Goal: Check status: Check status

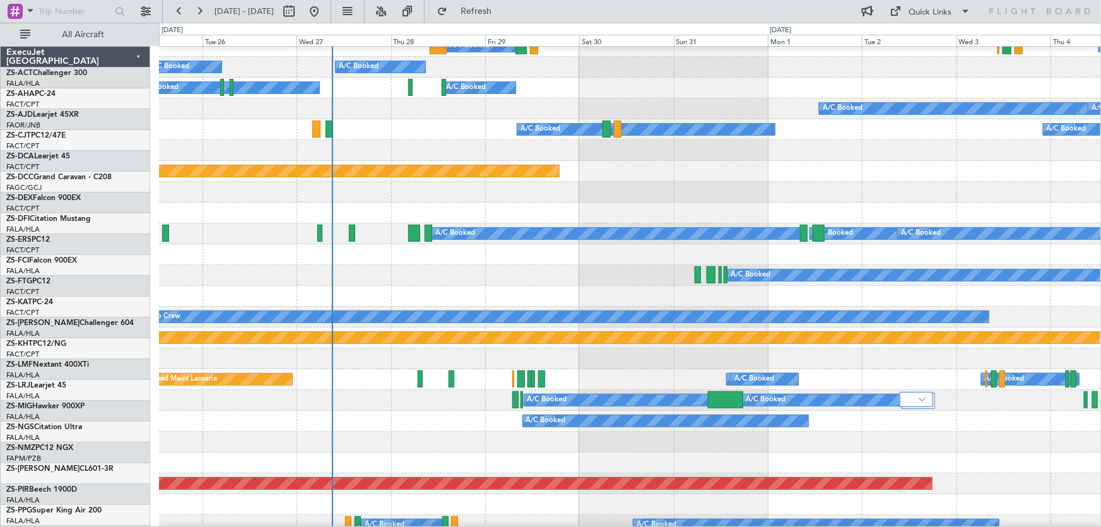
scroll to position [344, 0]
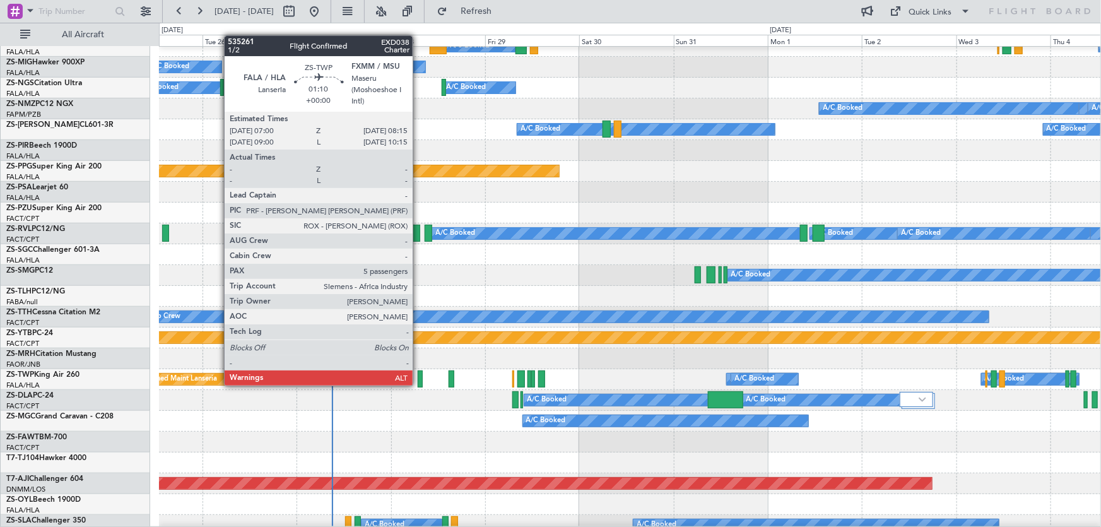
click at [418, 384] on div at bounding box center [420, 378] width 5 height 17
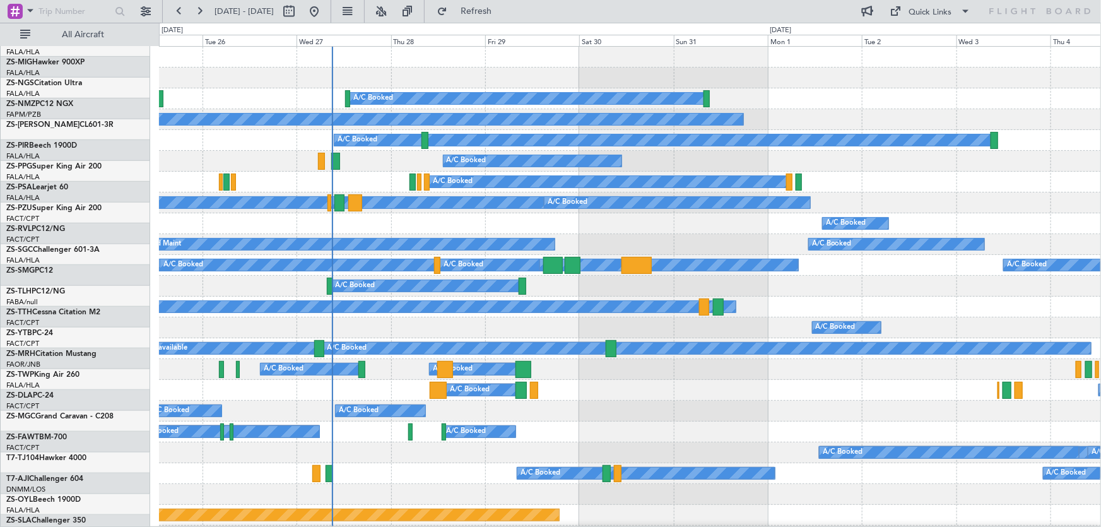
scroll to position [0, 0]
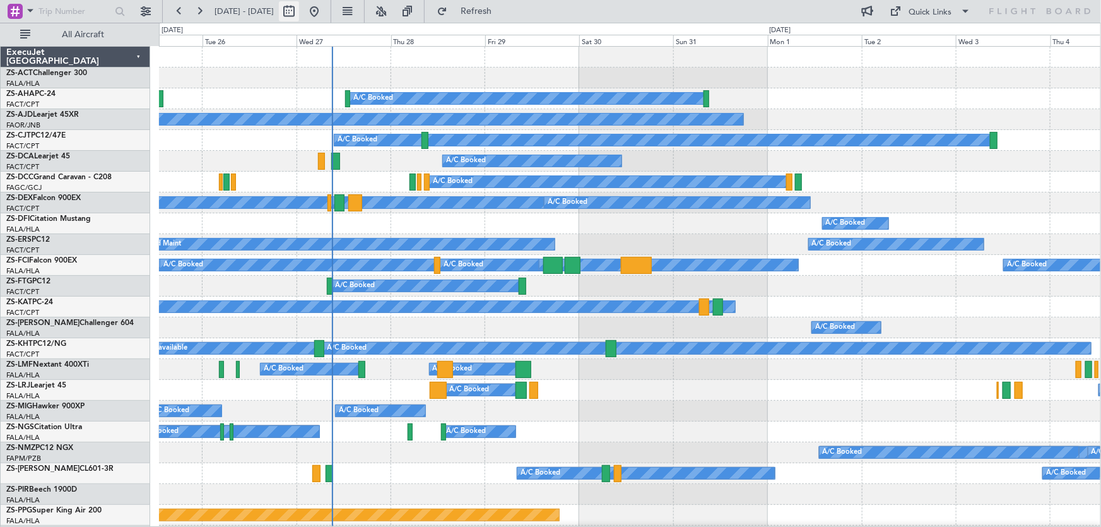
click at [299, 13] on button at bounding box center [289, 11] width 20 height 20
select select "8"
select select "2025"
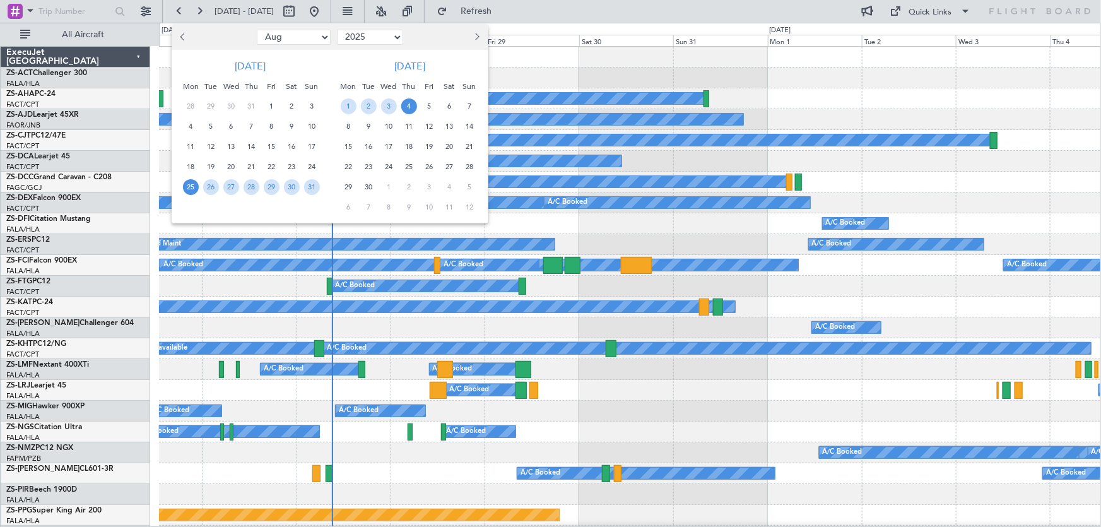
click at [476, 35] on span "Next month" at bounding box center [476, 37] width 8 height 8
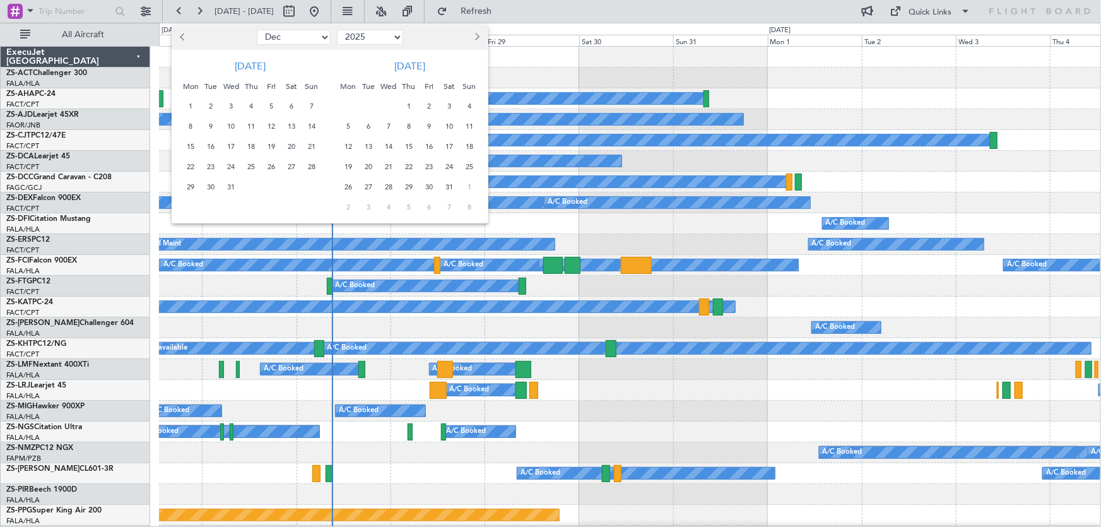
select select "1"
select select "2026"
click at [448, 122] on span "7" at bounding box center [450, 127] width 16 height 16
click at [446, 168] on span "21" at bounding box center [450, 167] width 16 height 16
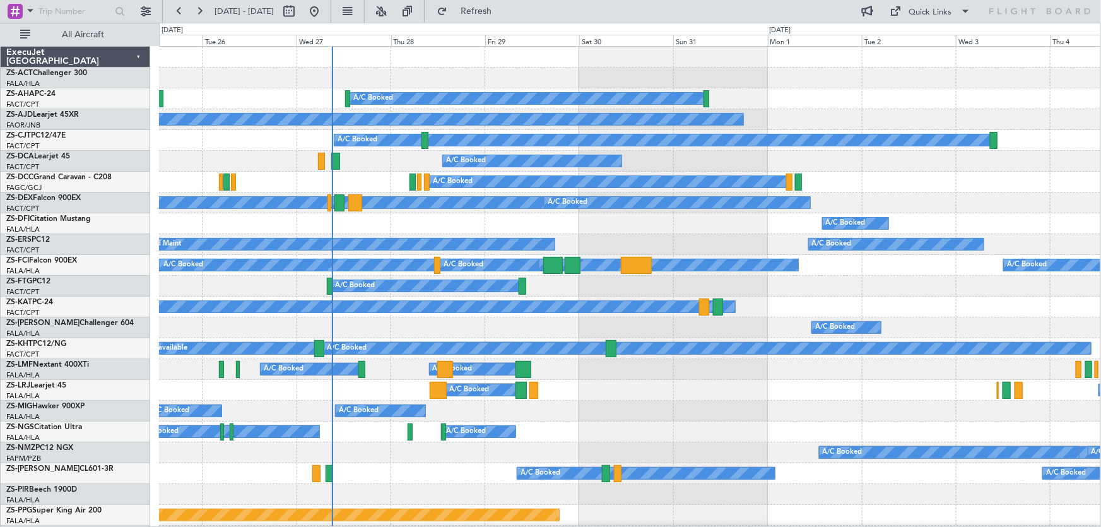
select select "2"
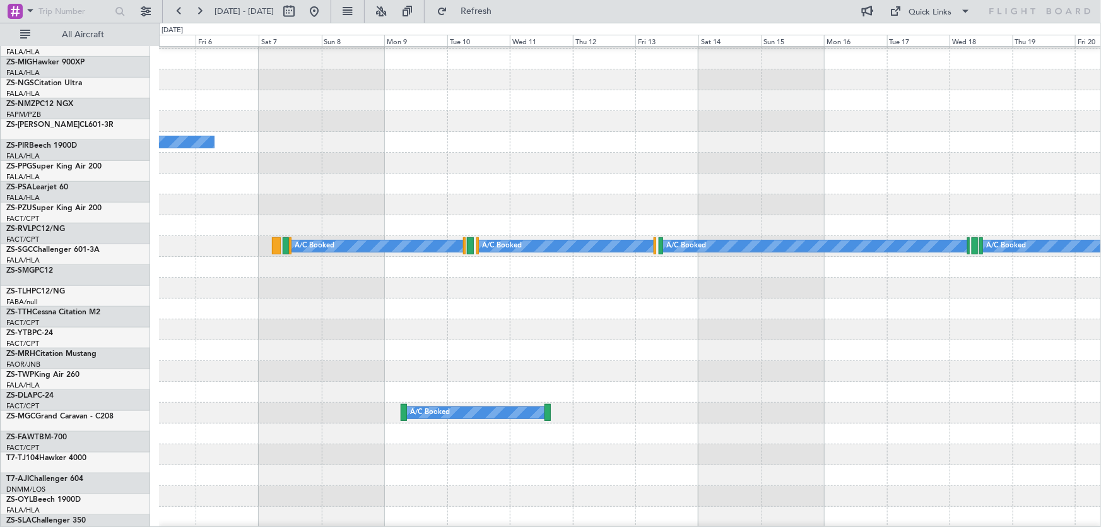
scroll to position [331, 0]
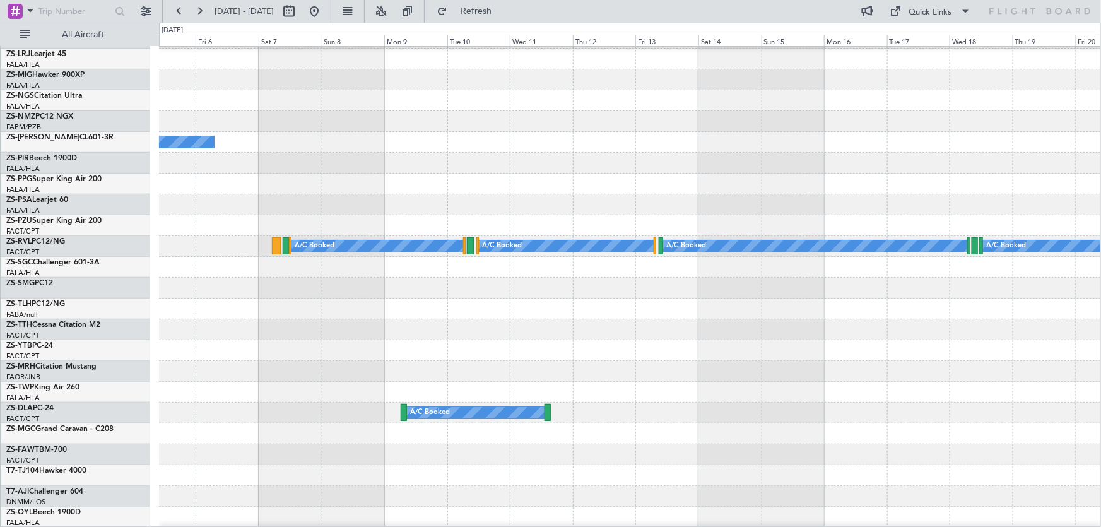
click at [338, 179] on div at bounding box center [630, 183] width 942 height 21
click at [943, 298] on div at bounding box center [630, 288] width 942 height 21
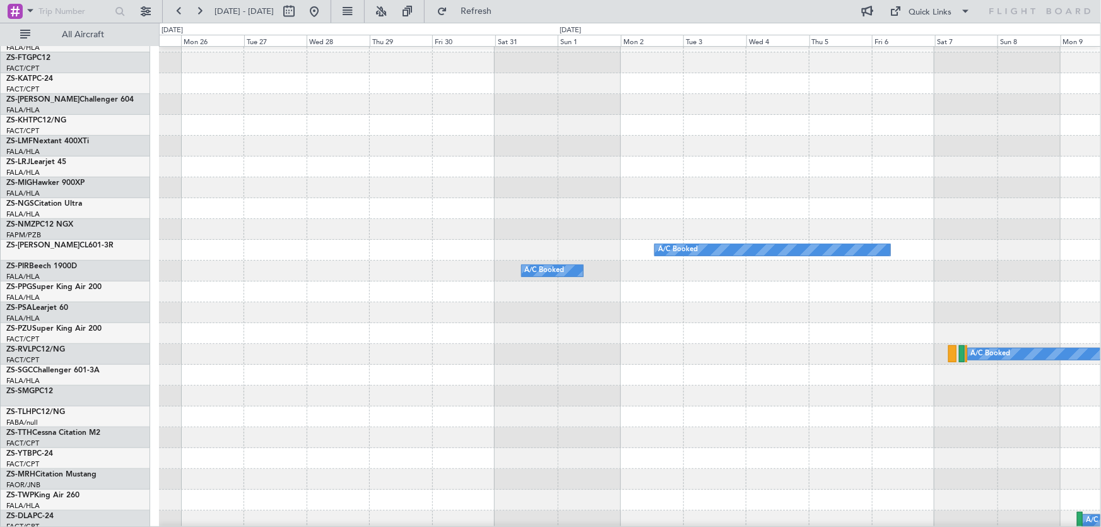
click at [1084, 429] on div "A/C Booked A/C Booked A/C Booked A/C Booked A/C Booked A/C Booked" at bounding box center [629, 343] width 941 height 1041
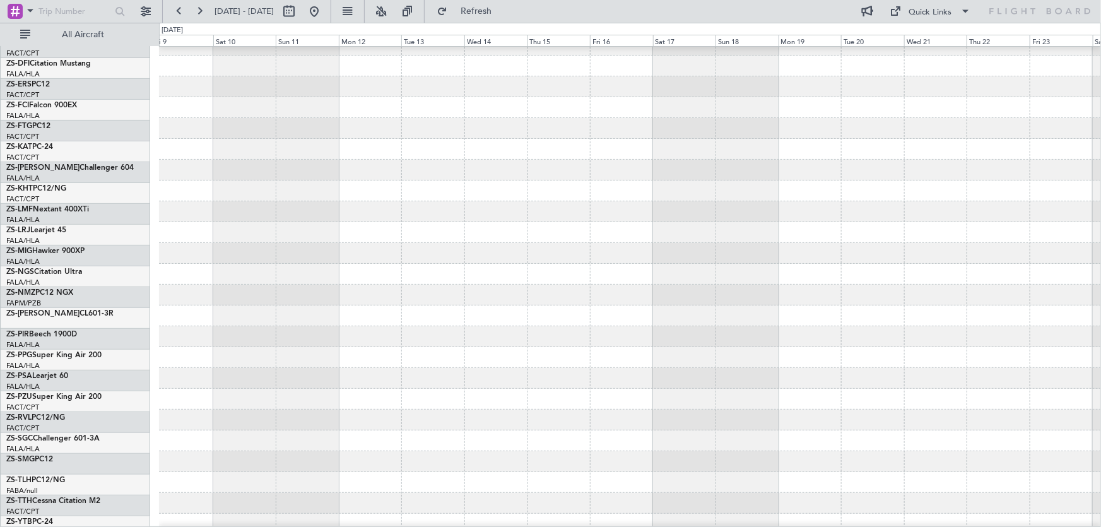
click at [1046, 416] on div at bounding box center [630, 419] width 942 height 21
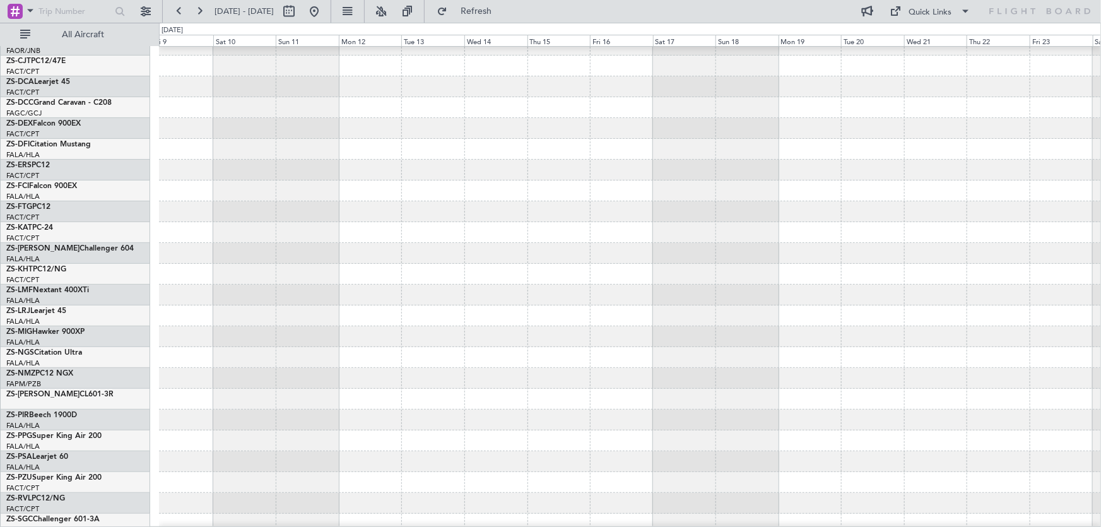
click at [932, 326] on div at bounding box center [630, 315] width 942 height 21
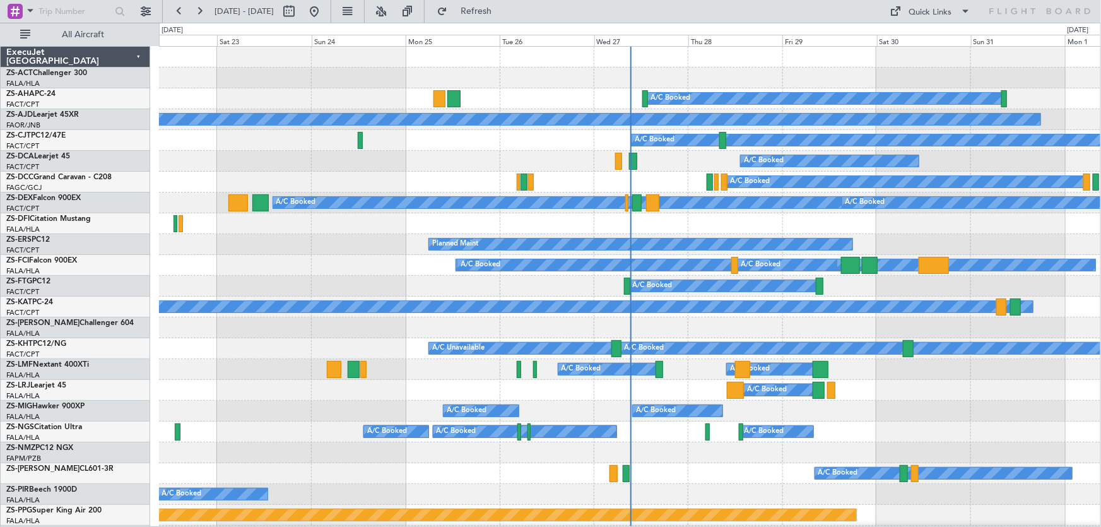
click at [660, 213] on div "A/C Booked" at bounding box center [629, 223] width 941 height 21
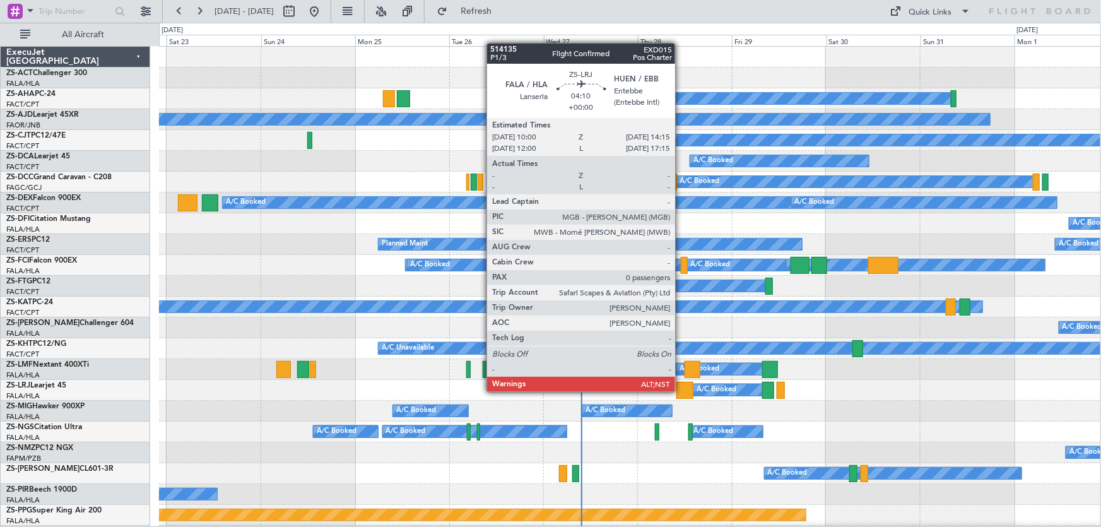
click at [681, 390] on div at bounding box center [684, 390] width 17 height 17
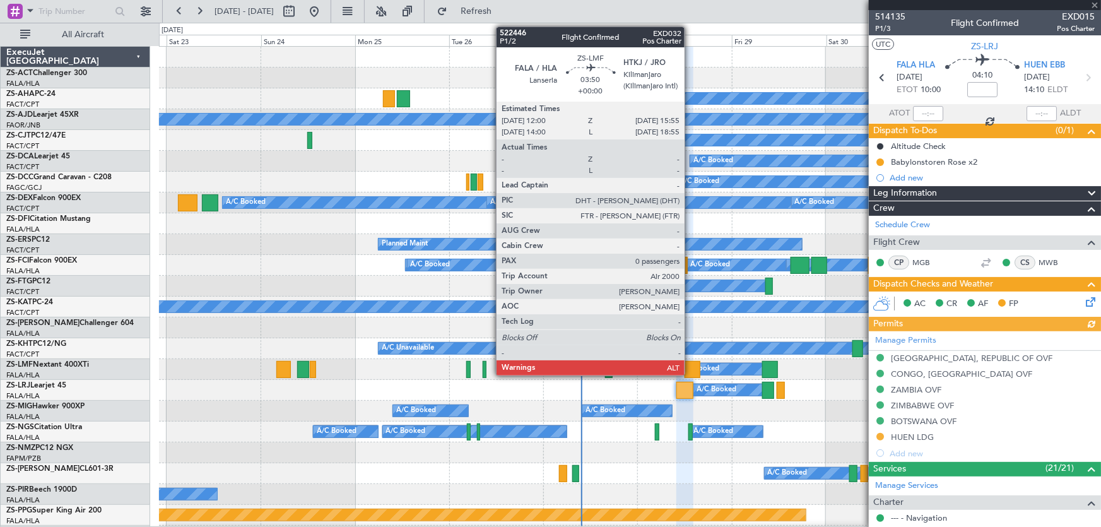
click at [690, 368] on div at bounding box center [692, 369] width 16 height 17
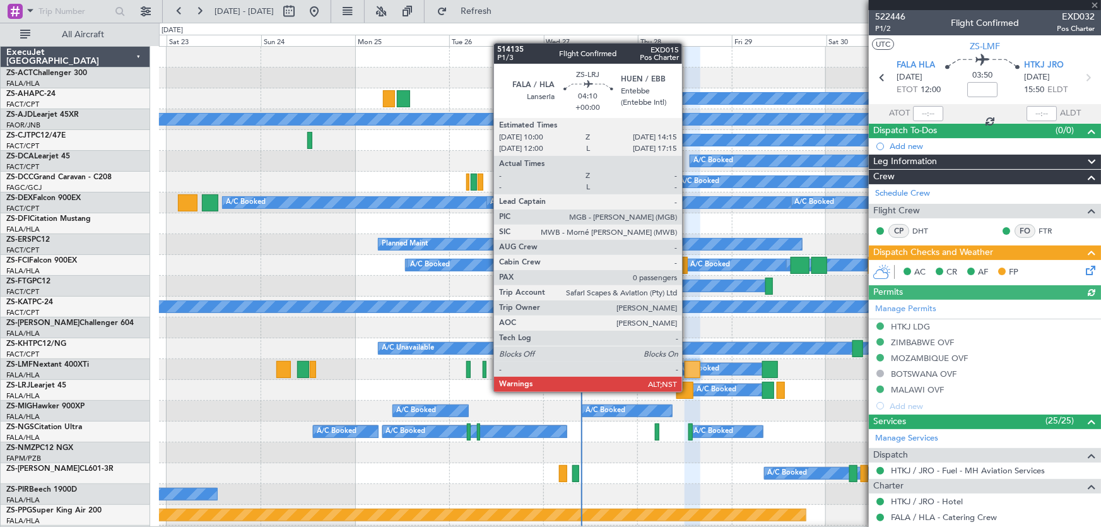
click at [688, 390] on div at bounding box center [684, 390] width 17 height 17
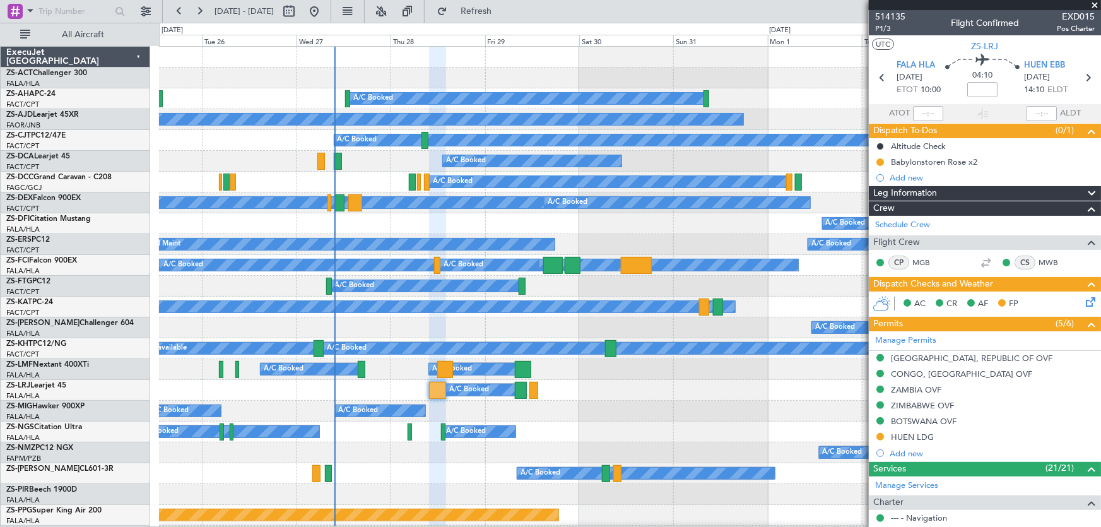
click at [601, 429] on div "A/C Booked A/C Booked A/C Booked A/C Booked A/C Booked A/C Booked A/C Booked" at bounding box center [630, 431] width 942 height 21
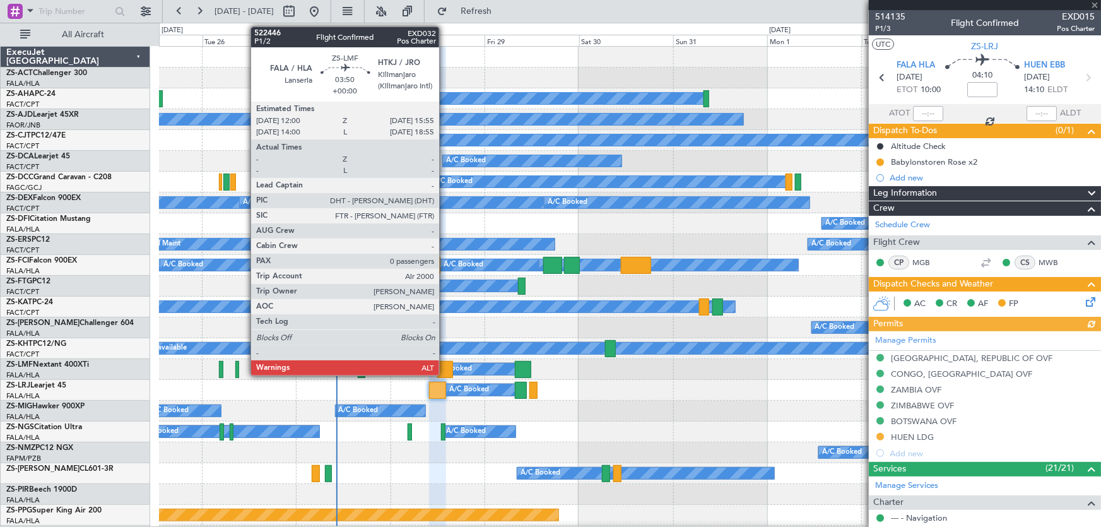
click at [445, 371] on div at bounding box center [445, 369] width 16 height 17
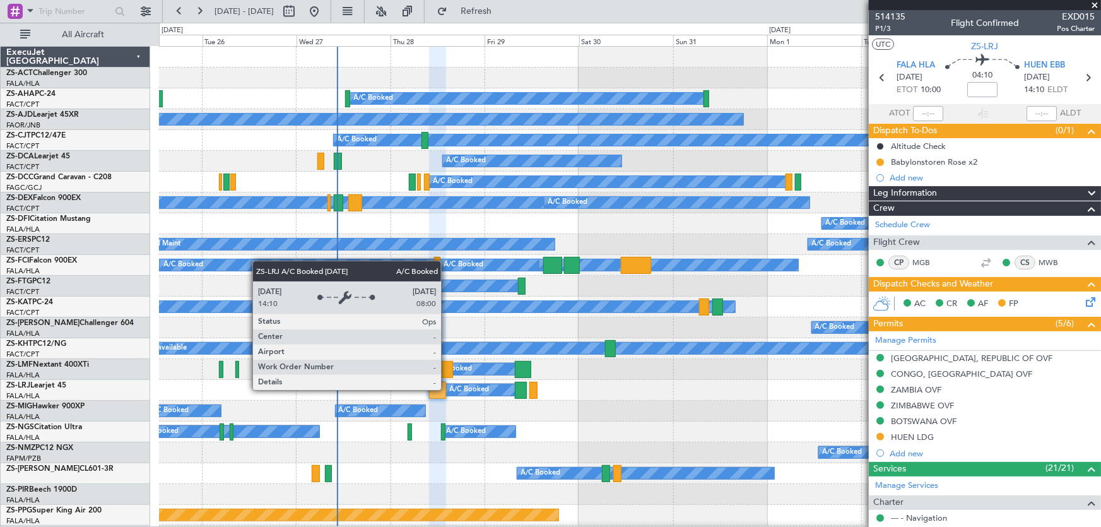
click at [447, 389] on div "A/C Booked" at bounding box center [480, 389] width 69 height 11
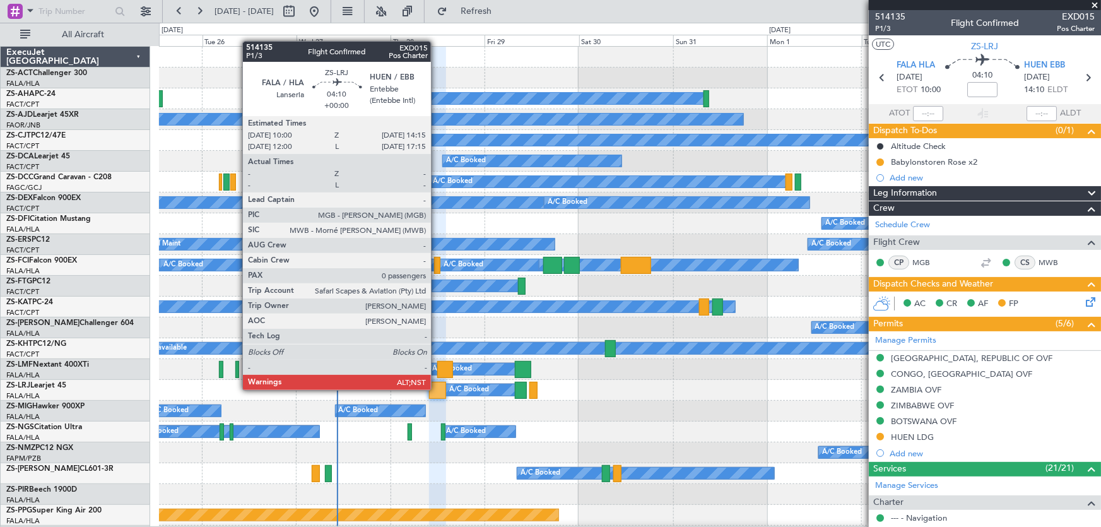
click at [437, 389] on div at bounding box center [437, 390] width 17 height 17
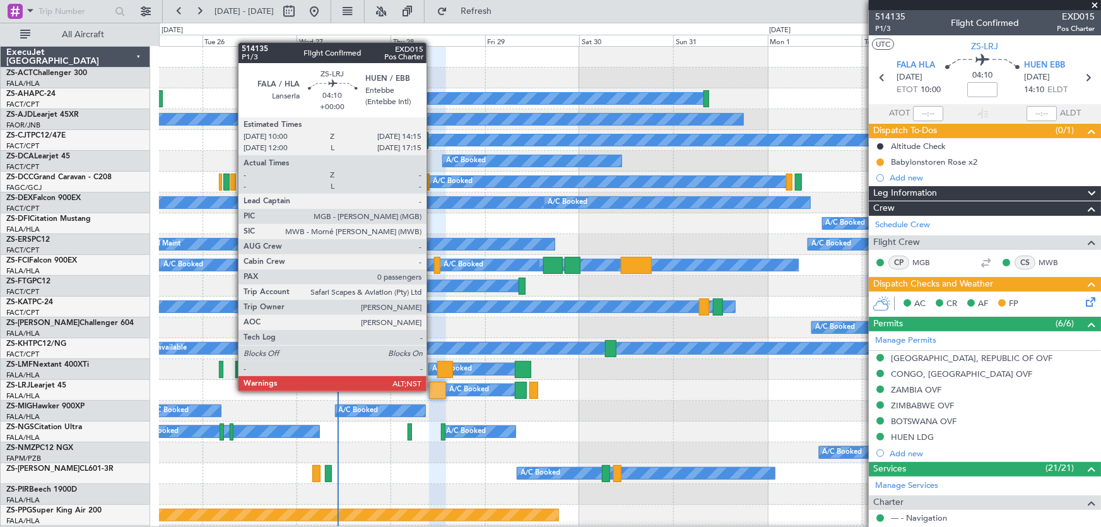
click at [432, 390] on div at bounding box center [437, 390] width 17 height 17
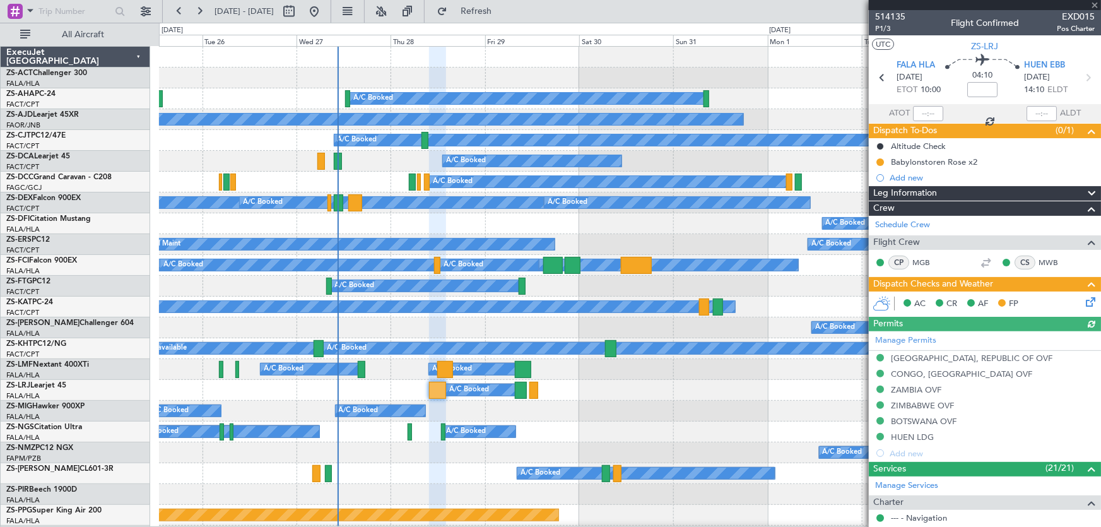
click at [1095, 5] on div at bounding box center [985, 5] width 232 height 10
click at [530, 359] on div "A/C Booked A/C Booked A/C Booked" at bounding box center [629, 369] width 941 height 21
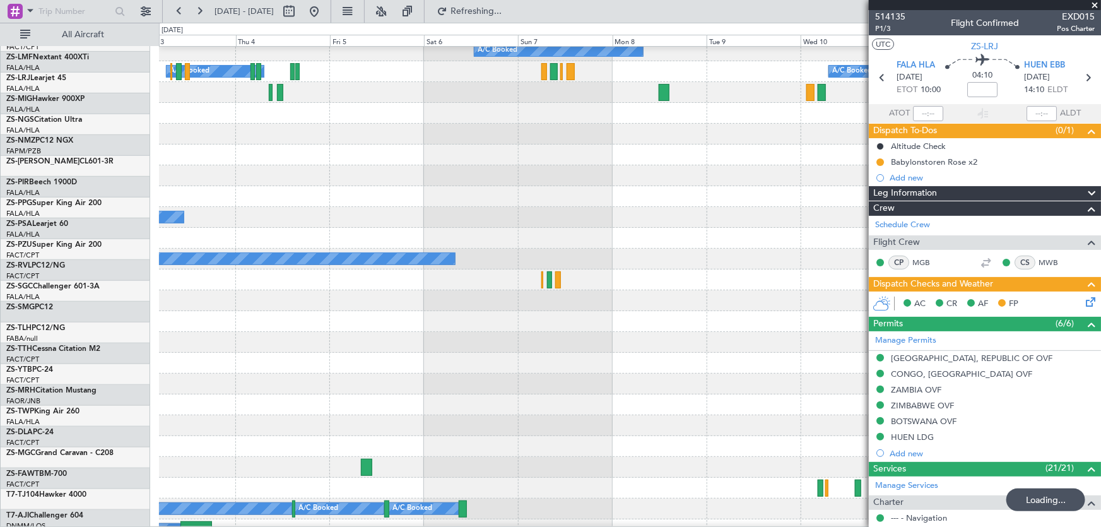
scroll to position [651, 0]
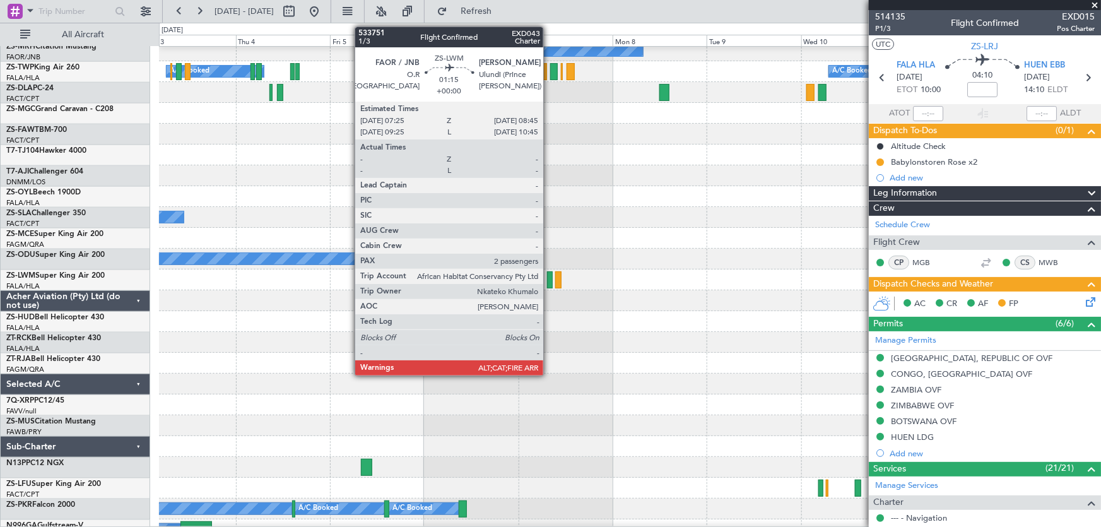
click at [549, 281] on div at bounding box center [550, 279] width 6 height 17
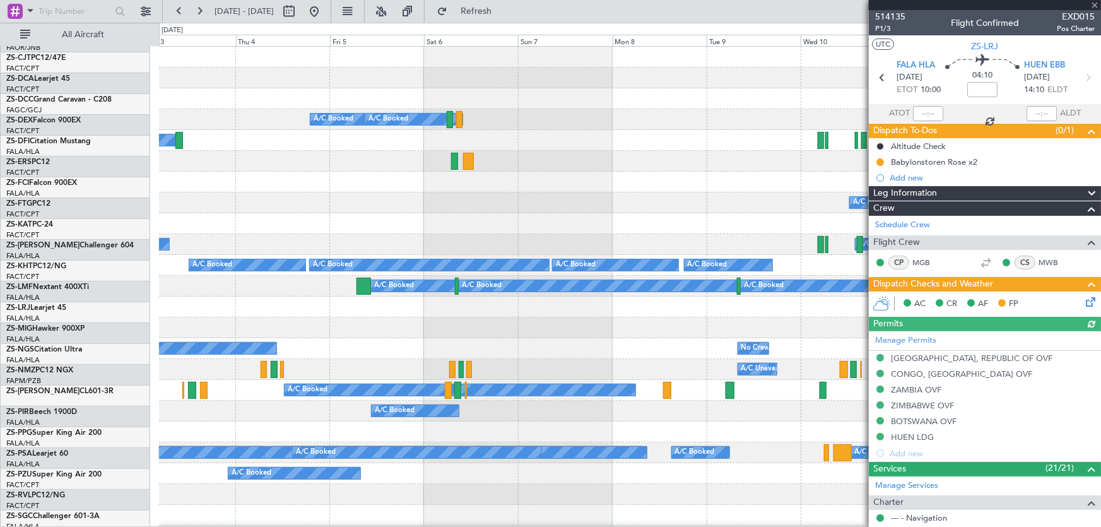
scroll to position [0, 0]
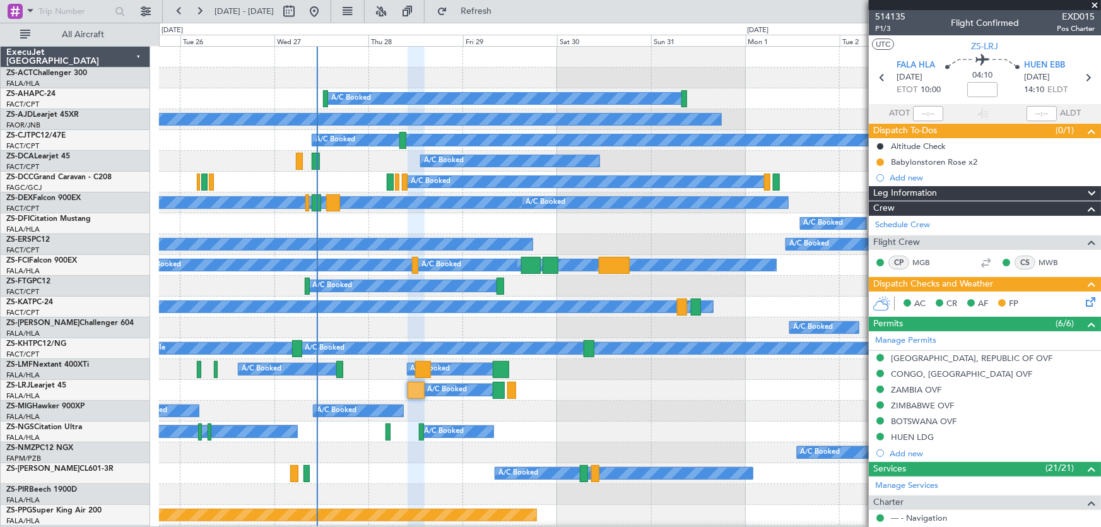
click at [732, 398] on div "A/C Booked A/C Booked A/C Booked" at bounding box center [629, 390] width 941 height 21
click at [1093, 3] on span at bounding box center [1094, 5] width 13 height 11
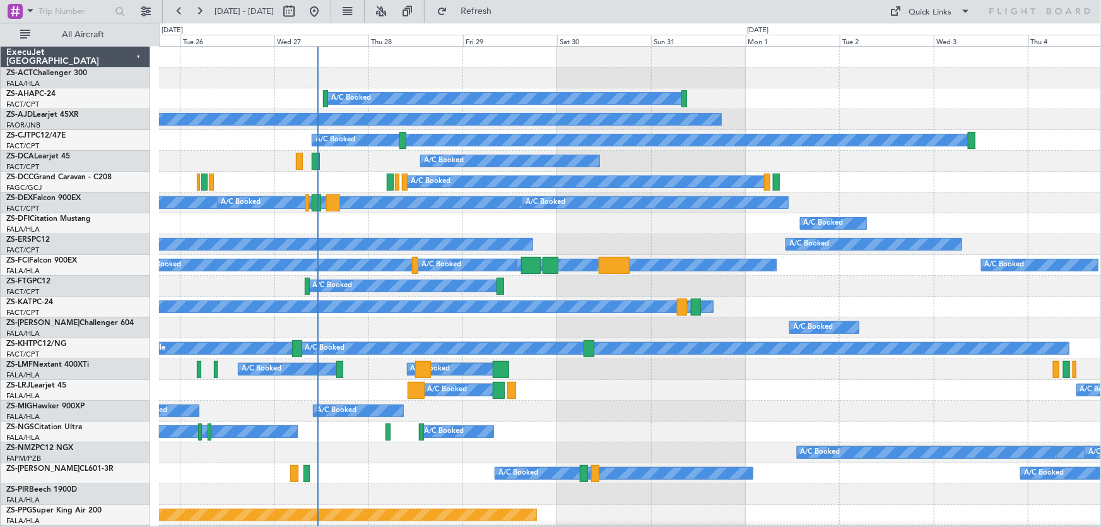
click at [725, 416] on div "A/C Booked A/C Booked A/C Booked" at bounding box center [629, 411] width 941 height 21
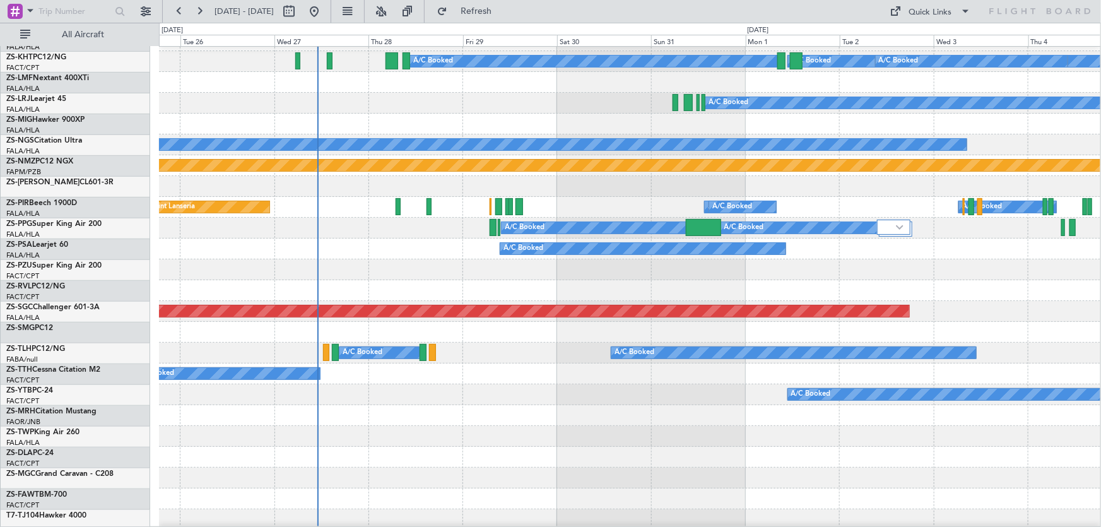
scroll to position [516, 0]
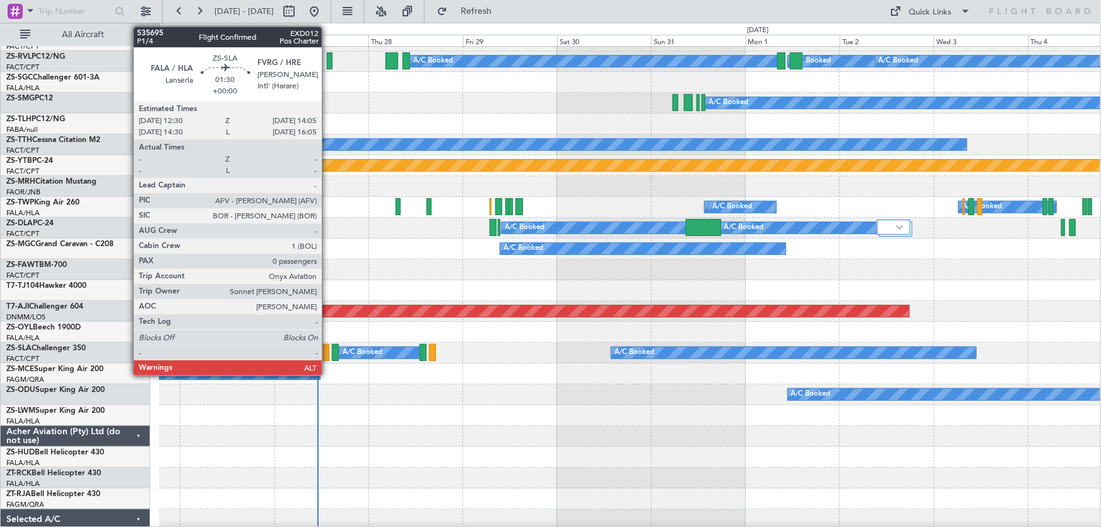
click at [327, 353] on div at bounding box center [326, 352] width 6 height 17
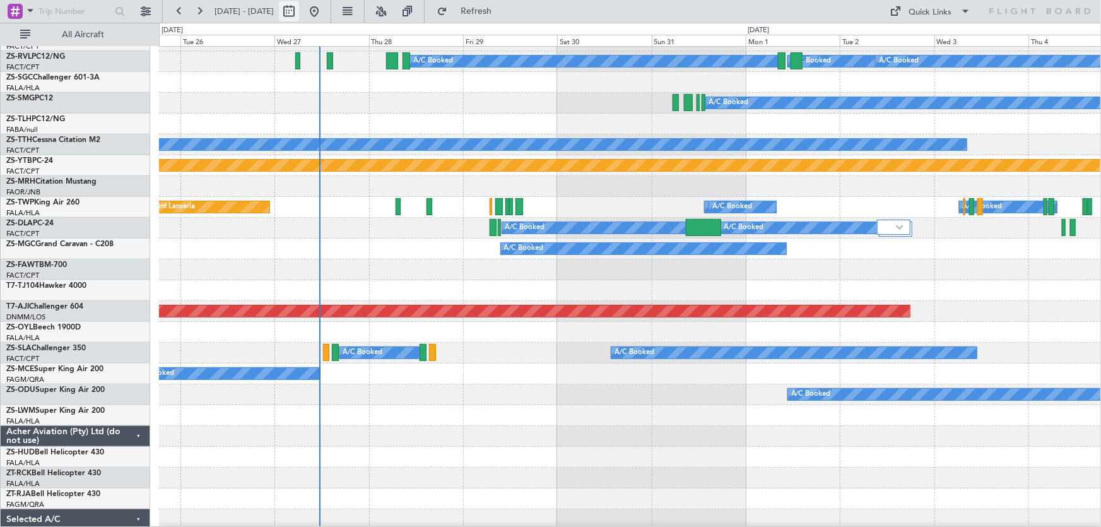
click at [299, 13] on button at bounding box center [289, 11] width 20 height 20
select select "8"
select select "2025"
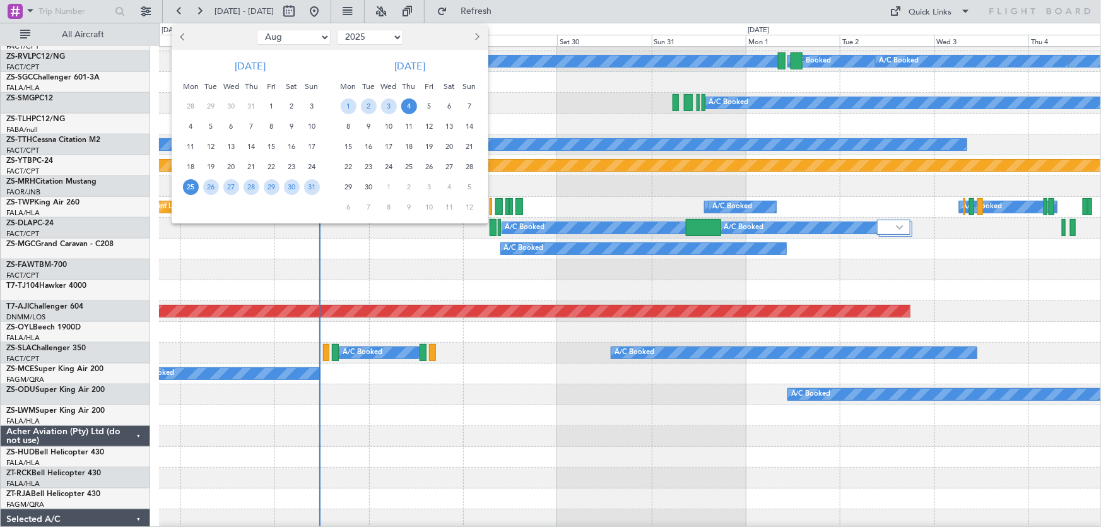
click at [476, 38] on span "Next month" at bounding box center [476, 37] width 8 height 8
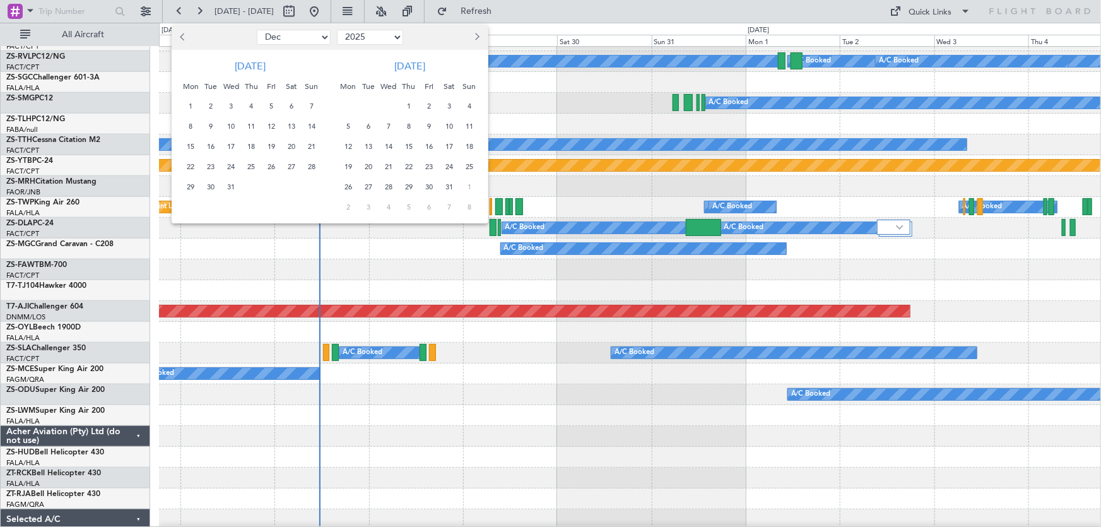
select select "1"
select select "2026"
click at [391, 164] on span "18" at bounding box center [389, 167] width 16 height 16
click at [385, 186] on span "25" at bounding box center [389, 187] width 16 height 16
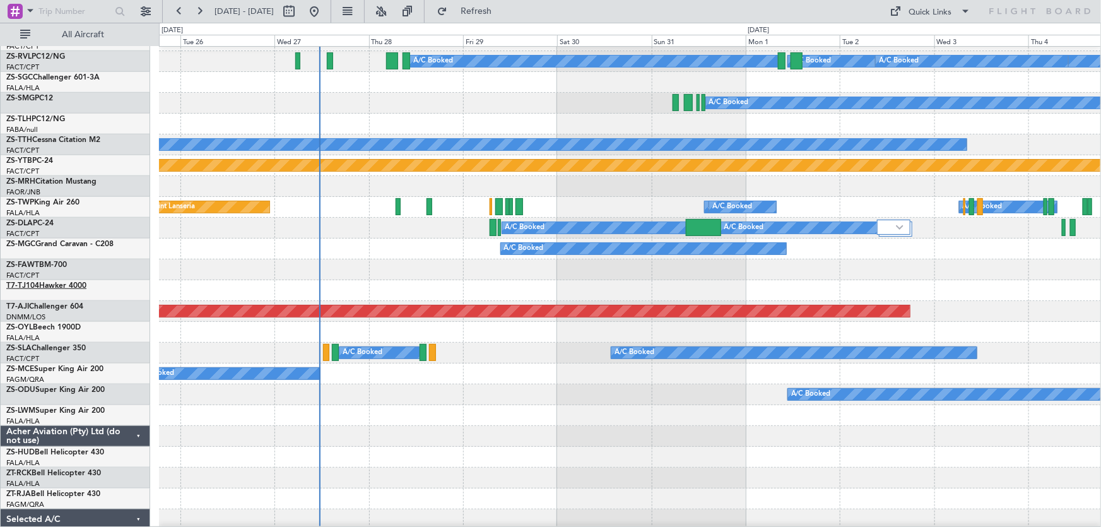
select select "2"
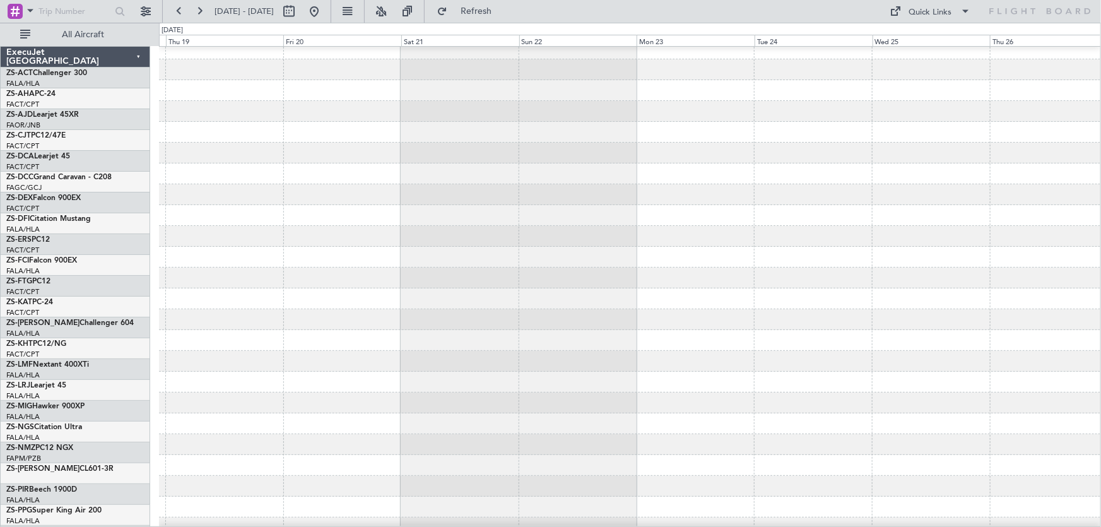
scroll to position [8, 0]
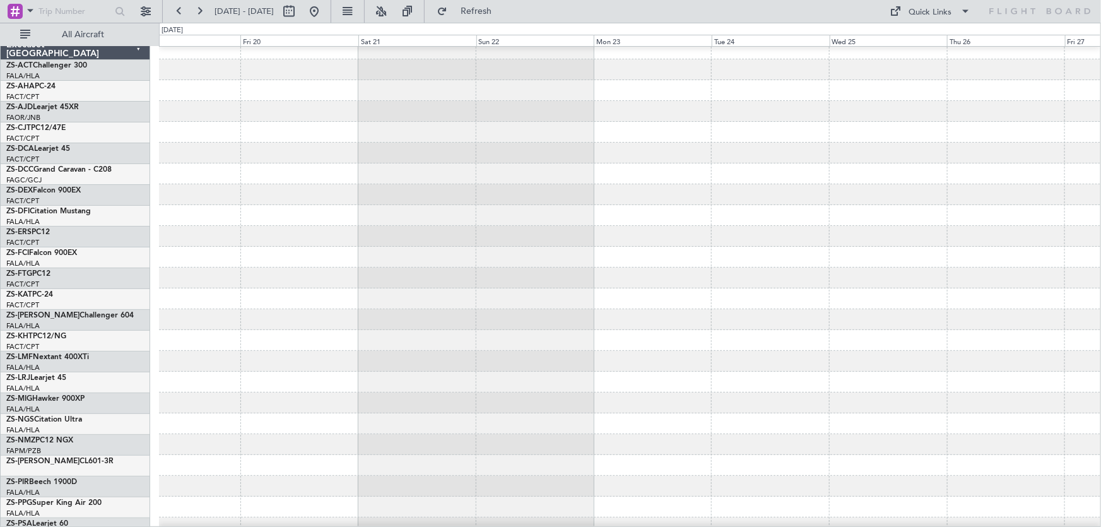
click at [306, 203] on div at bounding box center [629, 194] width 941 height 21
